Goal: Task Accomplishment & Management: Manage account settings

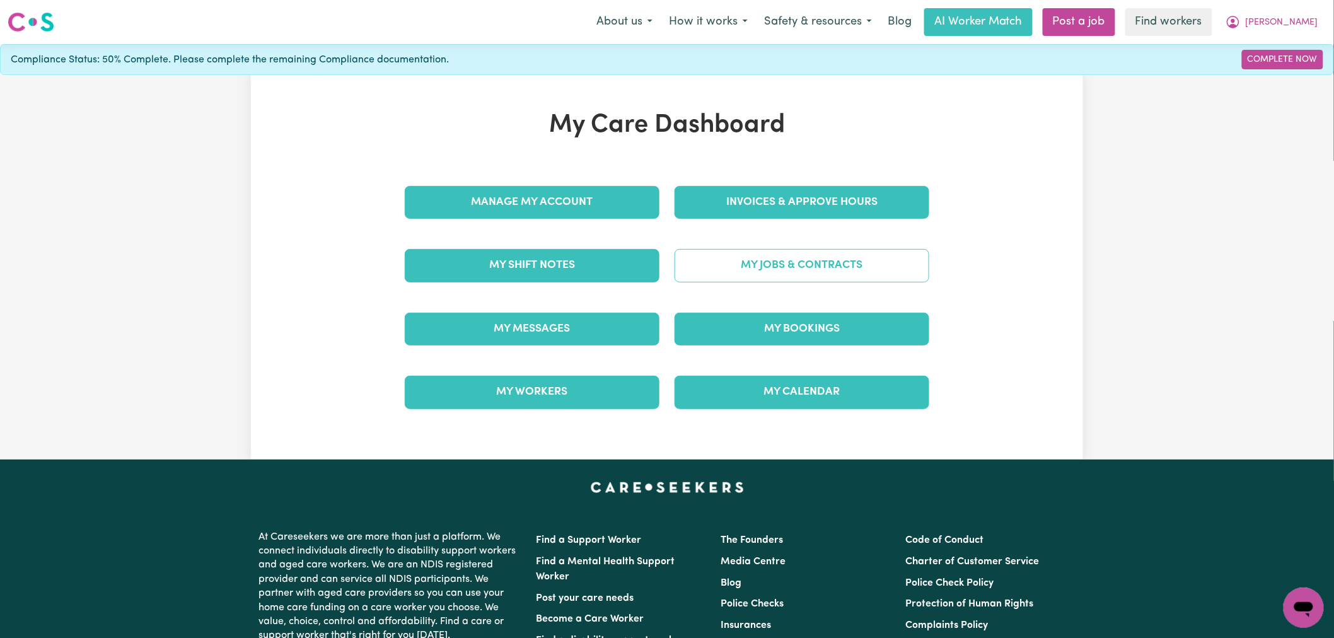
click at [800, 274] on link "My Jobs & Contracts" at bounding box center [802, 265] width 255 height 33
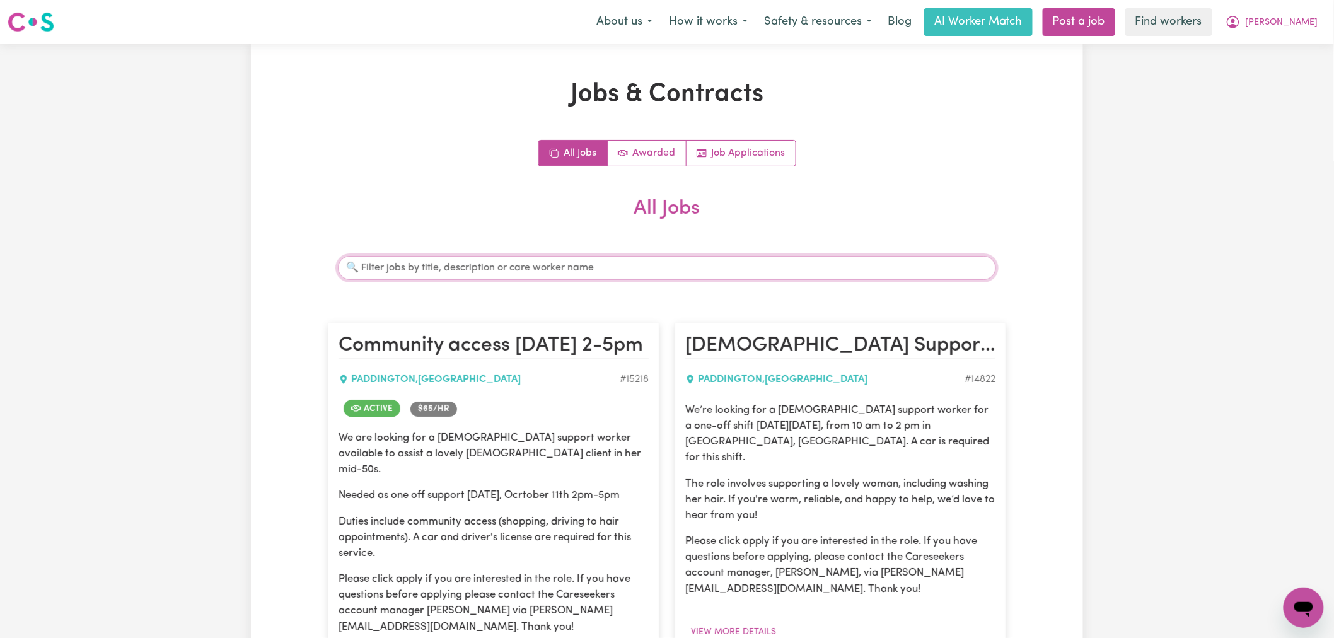
click at [465, 270] on input "Search jobs" at bounding box center [667, 268] width 658 height 24
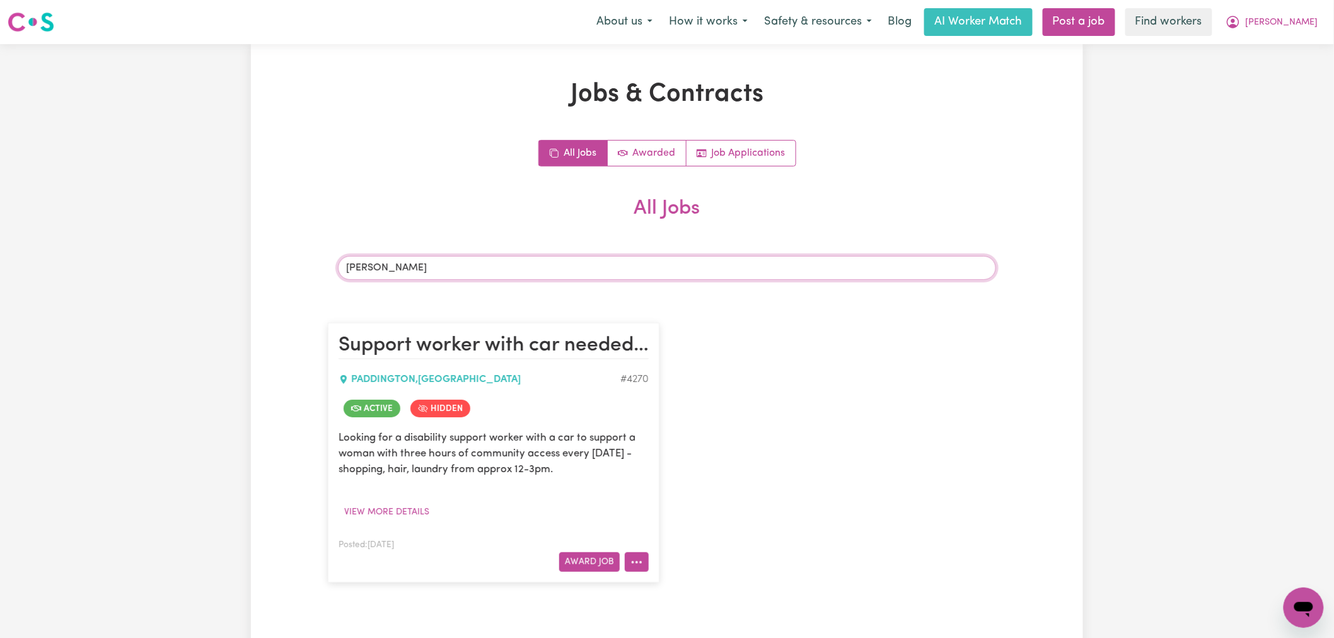
type input "[PERSON_NAME]"
drag, startPoint x: 644, startPoint y: 566, endPoint x: 645, endPoint y: 551, distance: 14.5
click at [644, 564] on button "More options" at bounding box center [637, 562] width 24 height 20
click at [665, 402] on link "View/Edit Contract" at bounding box center [687, 406] width 122 height 25
select select "WEEKDAY_DAYTIME"
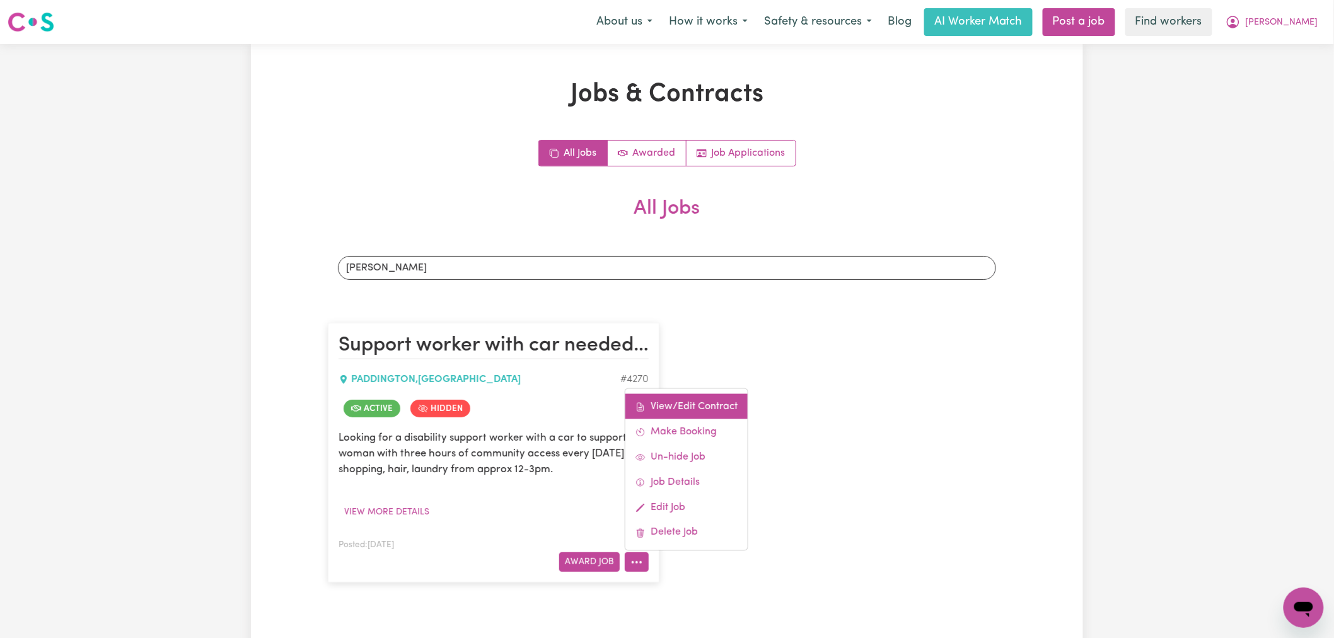
select select "ASSISTANCE_SELF_CARE"
select select "ONE"
select select "[DATE]"
select select "ASSISTANCE_SELF_CARE"
select select "ONE"
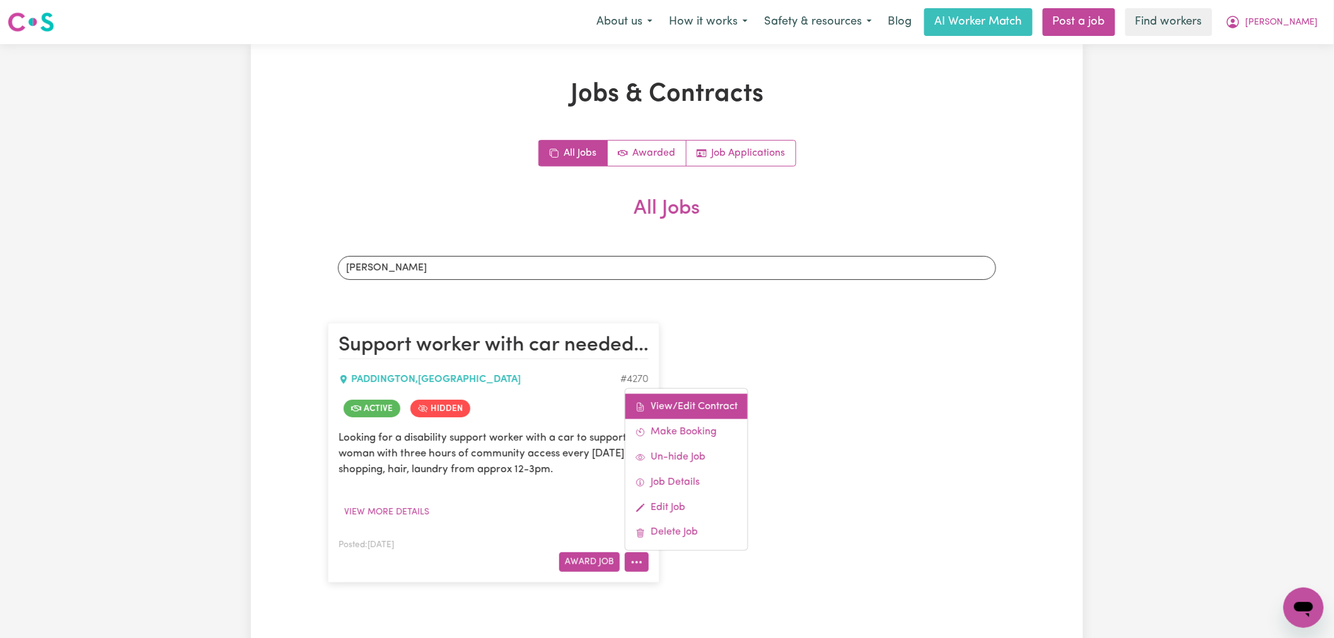
select select "[DATE]"
select select "ASSISTANCE_SELF_CARE"
select select "ONE"
select select "PUBLIC_HOLIDAY"
select select "ASSISTANCE_SELF_CARE"
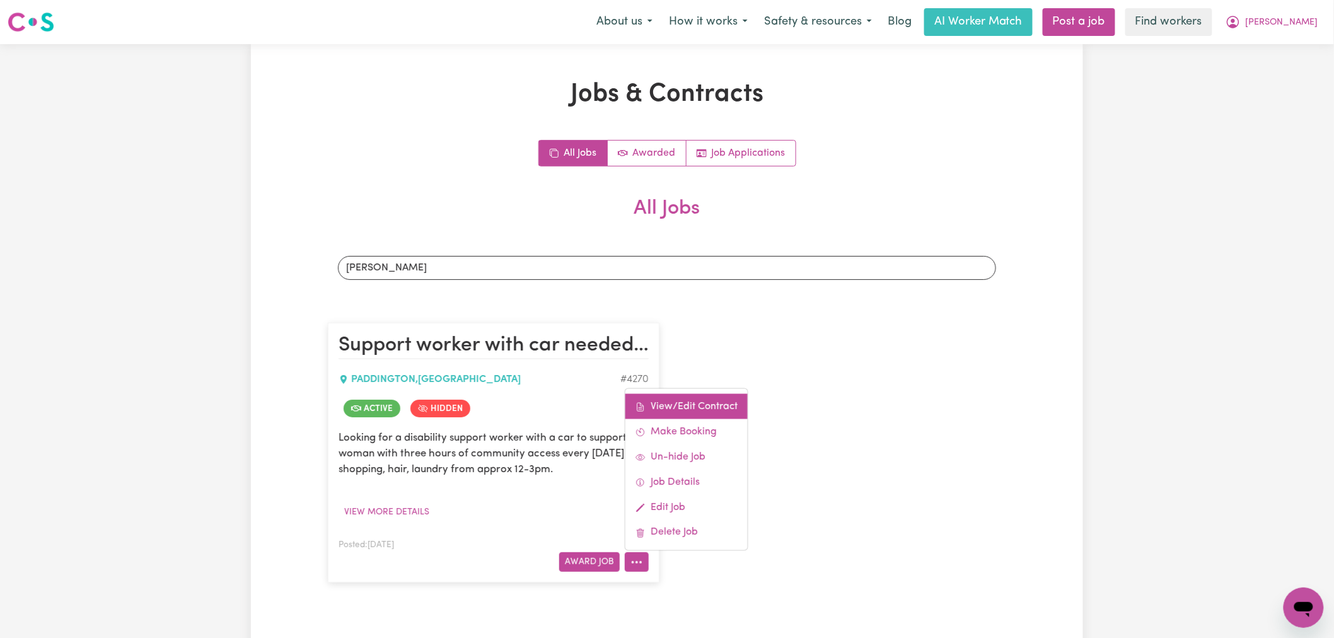
select select "ONE"
select select "WEEKDAY_EVENING"
select select "ASSISTANCE_SELF_CARE"
select select "ONE"
select select "OVERNIGHT_ACTIVE"
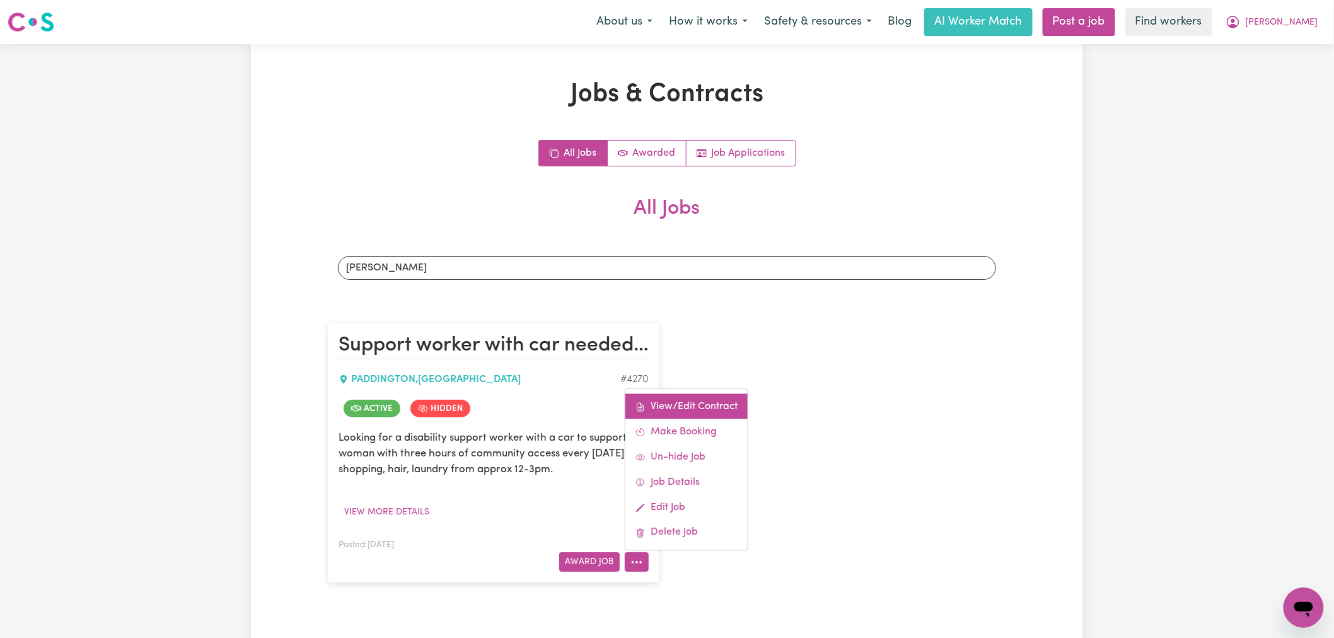
select select "OVERNIGHT_ACTIVE_STANDARD"
select select "ONE"
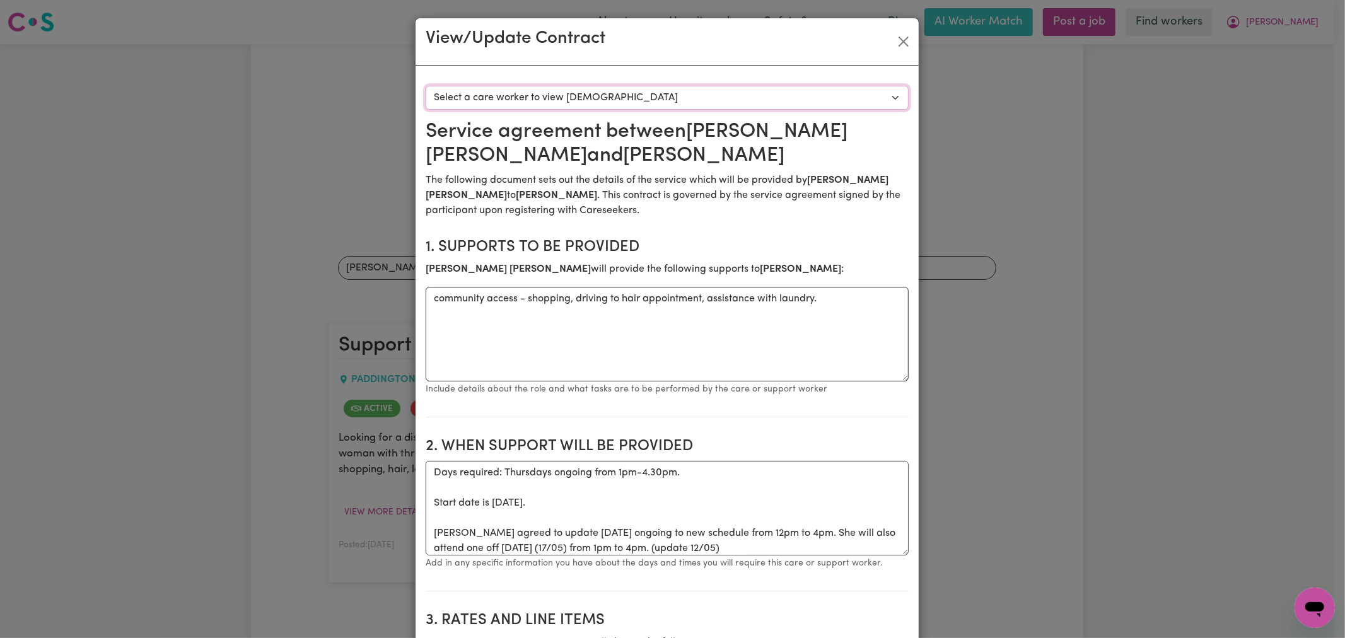
click at [665, 107] on select "Select a care worker to view [DEMOGRAPHIC_DATA] #3737 - [PERSON_NAME] (contract…" at bounding box center [667, 98] width 483 height 24
select select "3447"
click at [426, 86] on select "Select a care worker to view [DEMOGRAPHIC_DATA] #3737 - [PERSON_NAME] (contract…" at bounding box center [667, 98] width 483 height 24
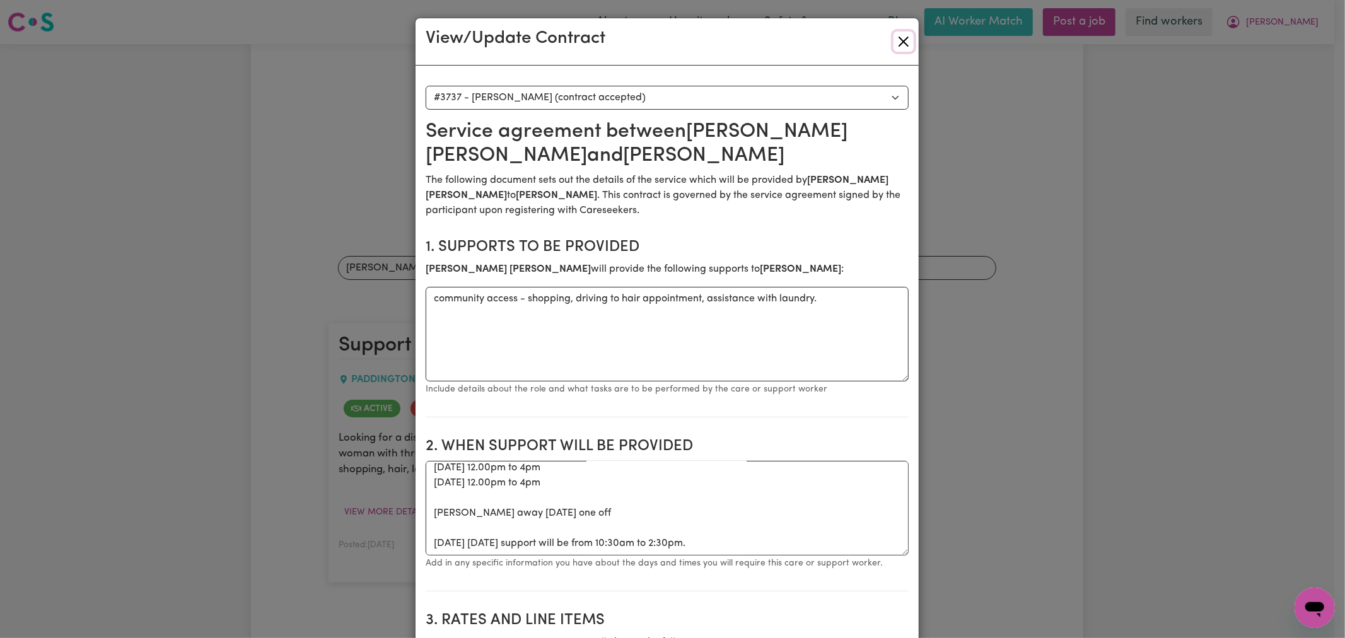
click at [897, 38] on button "Close" at bounding box center [904, 42] width 20 height 20
